Goal: Use online tool/utility: Utilize a website feature to perform a specific function

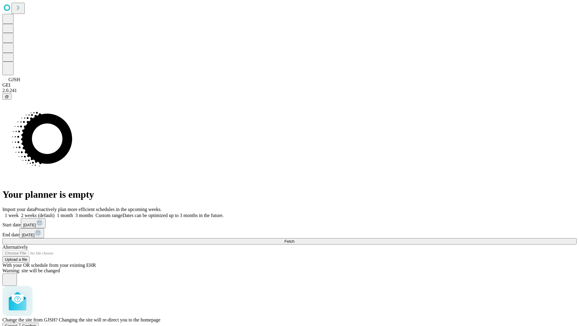
click at [36, 323] on span "Confirm" at bounding box center [29, 325] width 14 height 5
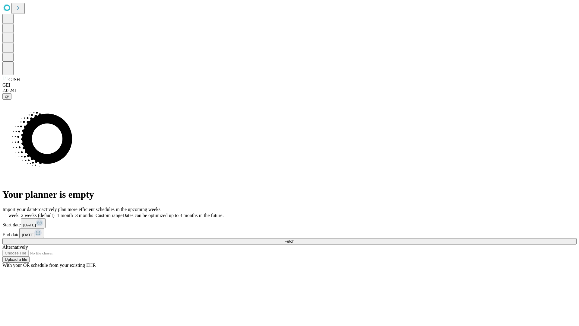
click at [19, 213] on label "1 week" at bounding box center [10, 215] width 16 height 5
click at [294, 239] on span "Fetch" at bounding box center [289, 241] width 10 height 5
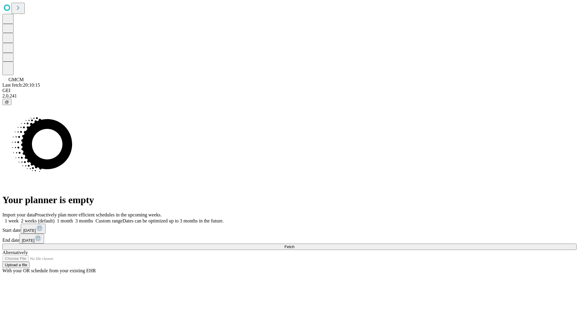
click at [19, 218] on label "1 week" at bounding box center [10, 220] width 16 height 5
click at [294, 244] on span "Fetch" at bounding box center [289, 246] width 10 height 5
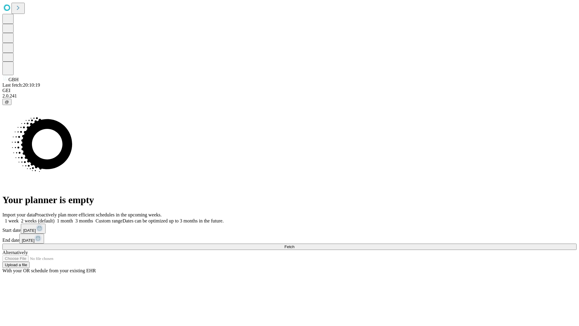
click at [19, 218] on label "1 week" at bounding box center [10, 220] width 16 height 5
click at [294, 244] on span "Fetch" at bounding box center [289, 246] width 10 height 5
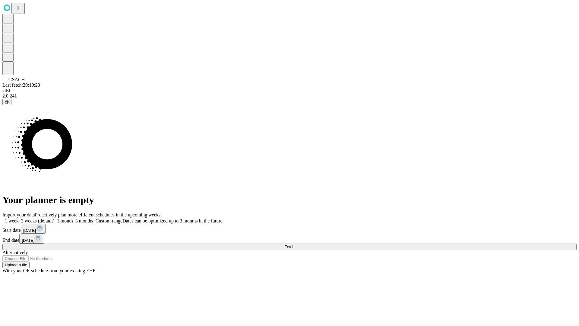
click at [294, 244] on span "Fetch" at bounding box center [289, 246] width 10 height 5
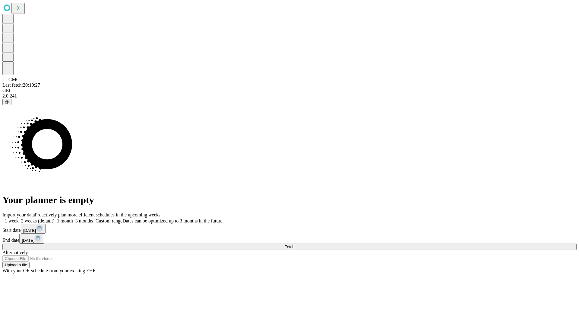
click at [294, 244] on span "Fetch" at bounding box center [289, 246] width 10 height 5
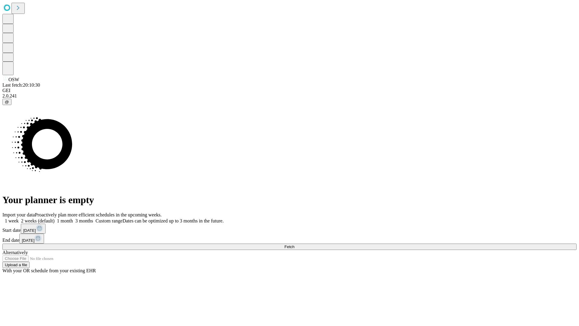
click at [19, 218] on label "1 week" at bounding box center [10, 220] width 16 height 5
click at [294, 244] on span "Fetch" at bounding box center [289, 246] width 10 height 5
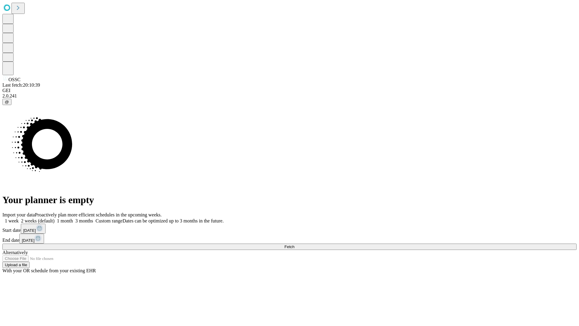
click at [19, 218] on label "1 week" at bounding box center [10, 220] width 16 height 5
click at [294, 244] on span "Fetch" at bounding box center [289, 246] width 10 height 5
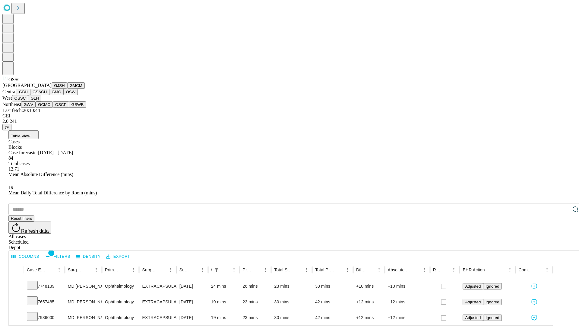
click at [41, 101] on button "GLH" at bounding box center [34, 98] width 13 height 6
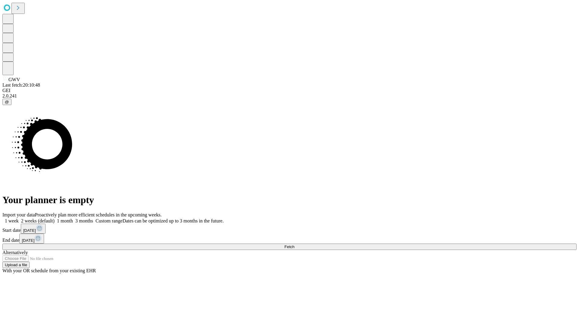
click at [19, 218] on label "1 week" at bounding box center [10, 220] width 16 height 5
click at [294, 244] on span "Fetch" at bounding box center [289, 246] width 10 height 5
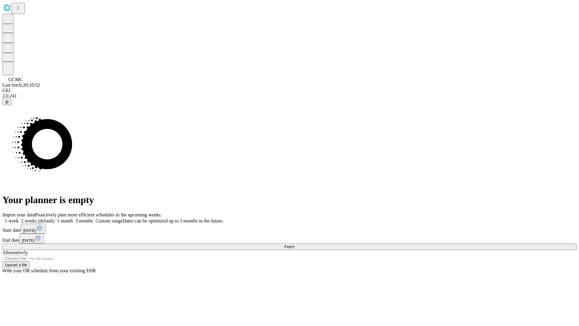
click at [19, 218] on label "1 week" at bounding box center [10, 220] width 16 height 5
click at [294, 244] on span "Fetch" at bounding box center [289, 246] width 10 height 5
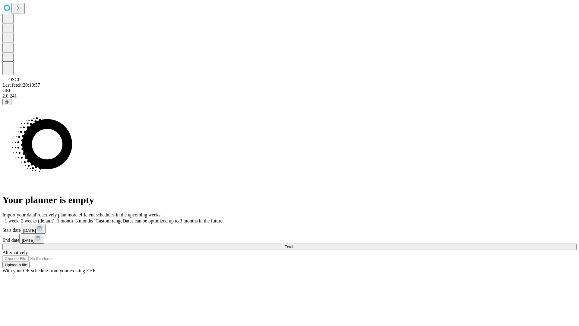
click at [19, 218] on label "1 week" at bounding box center [10, 220] width 16 height 5
click at [294, 244] on span "Fetch" at bounding box center [289, 246] width 10 height 5
